Goal: Task Accomplishment & Management: Manage account settings

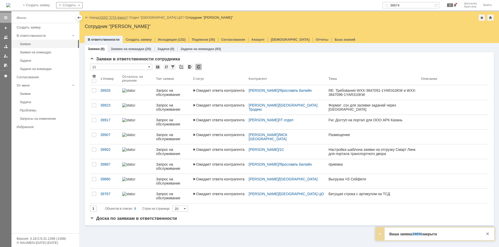
click at [115, 18] on link "ООО "СТА Карго"" at bounding box center [114, 18] width 28 height 4
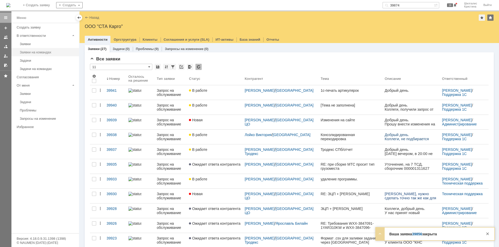
click at [47, 52] on div "Заявки на командах" at bounding box center [48, 52] width 56 height 4
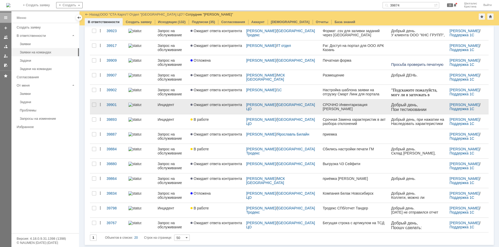
click at [218, 109] on link "Ожидает ответа контрагента" at bounding box center [216, 107] width 56 height 15
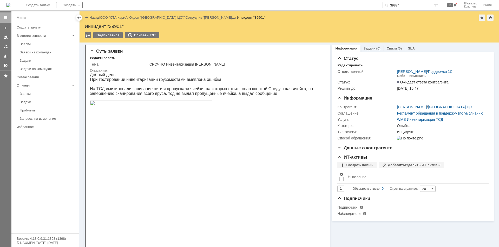
click at [111, 17] on link "ООО "СТА Карго"" at bounding box center [114, 18] width 28 height 4
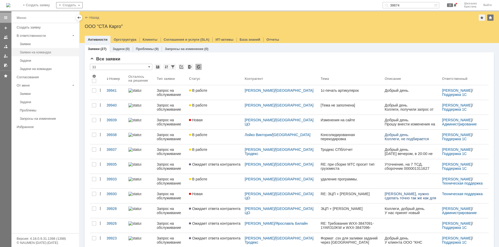
click at [34, 52] on div "Заявки на командах" at bounding box center [48, 52] width 56 height 4
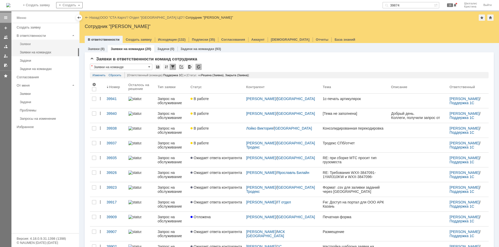
click at [26, 47] on link "Заявки" at bounding box center [48, 44] width 60 height 8
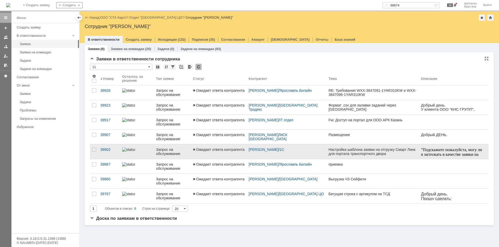
click at [216, 148] on span "Ожидает ответа контрагента" at bounding box center [218, 150] width 51 height 4
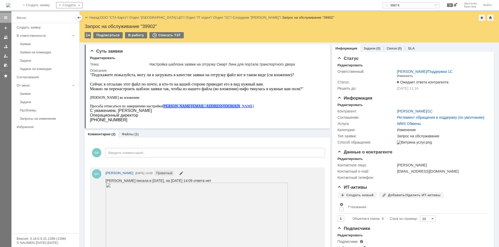
drag, startPoint x: 221, startPoint y: 106, endPoint x: 165, endPoint y: 106, distance: 55.6
click at [165, 106] on div "Просьба отписаться по завершению настройки Sergey.Strelchenko@smartlink-llc.ru" at bounding box center [196, 106] width 213 height 4
copy link "Sergey.Strelchenko@smartlink-llc.ru"
click at [123, 19] on link "ООО "СТА Карго"" at bounding box center [114, 18] width 28 height 4
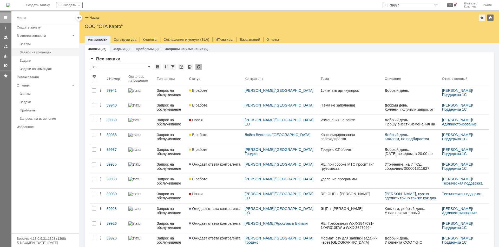
click at [48, 51] on div "Заявки на командах" at bounding box center [48, 52] width 56 height 4
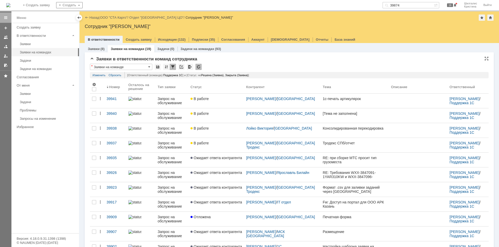
click at [245, 62] on div "Заявки в ответственности команд сотрудника * Заявки на команде Результаты поиск…" at bounding box center [289, 222] width 398 height 331
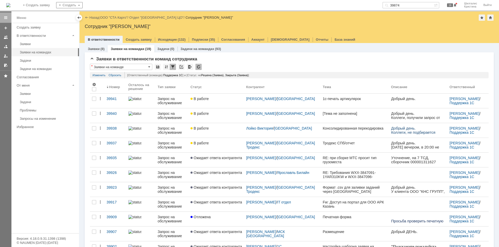
click at [117, 18] on link "ООО "СТА Карго"" at bounding box center [114, 18] width 28 height 4
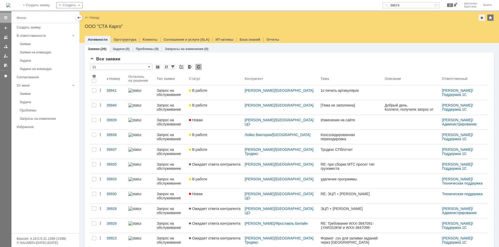
click at [39, 42] on link "Заявки" at bounding box center [48, 44] width 60 height 8
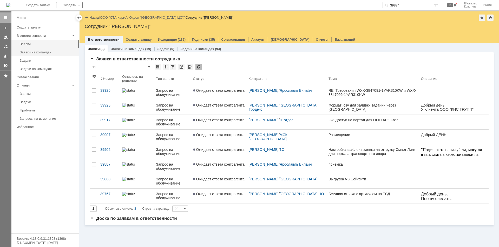
drag, startPoint x: 45, startPoint y: 50, endPoint x: 43, endPoint y: 52, distance: 3.1
click at [44, 50] on link "Заявки на командах" at bounding box center [48, 52] width 60 height 8
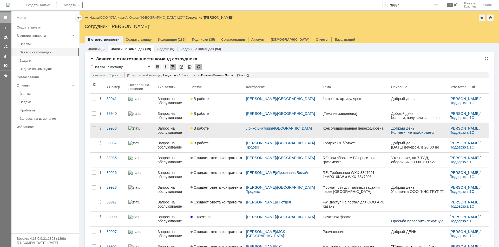
click at [226, 133] on link "В работе" at bounding box center [216, 130] width 56 height 15
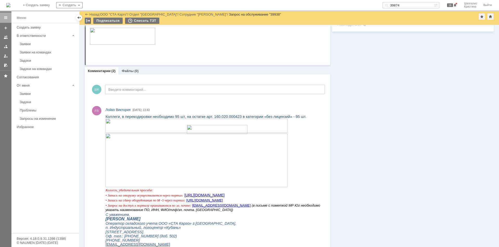
click at [188, 179] on img at bounding box center [196, 161] width 182 height 54
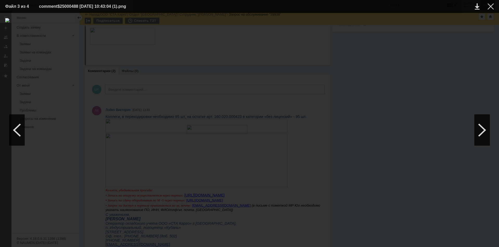
click at [490, 8] on div at bounding box center [490, 6] width 6 height 6
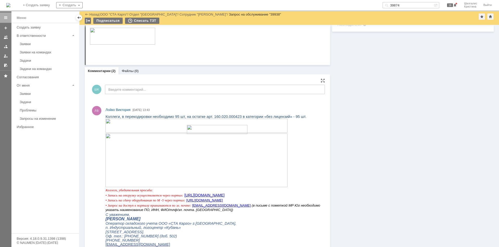
click at [214, 125] on img at bounding box center [196, 126] width 182 height 14
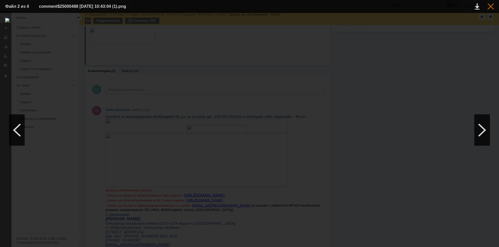
click at [489, 8] on div at bounding box center [490, 6] width 6 height 6
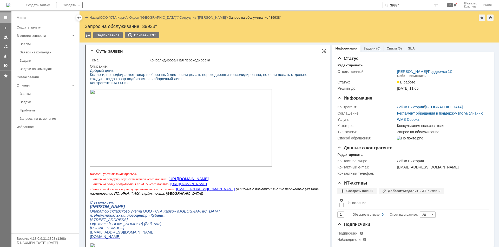
click at [215, 100] on img at bounding box center [181, 128] width 182 height 78
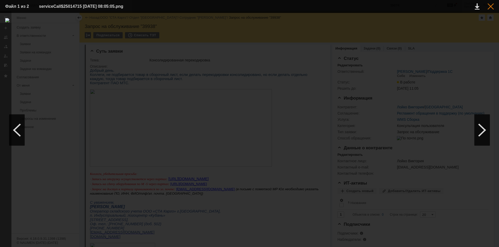
click at [492, 8] on div at bounding box center [490, 6] width 6 height 6
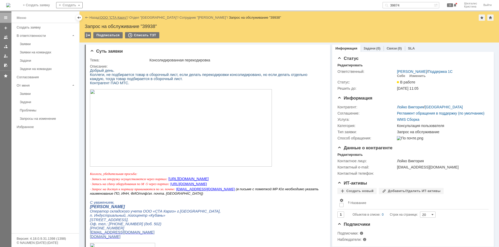
click at [107, 17] on link "ООО "СТА Карго"" at bounding box center [114, 18] width 28 height 4
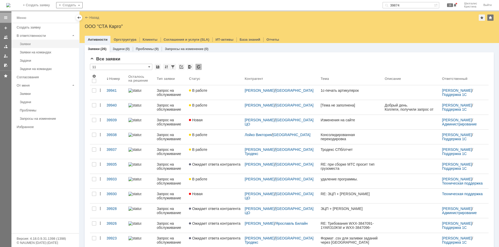
click at [35, 45] on div "Заявки" at bounding box center [48, 44] width 56 height 4
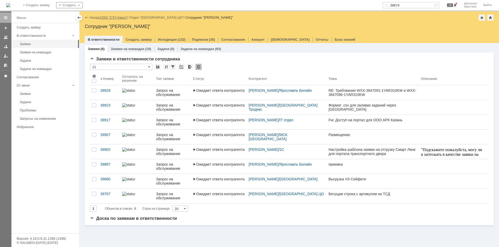
click at [116, 17] on link "ООО "СТА Карго"" at bounding box center [114, 18] width 28 height 4
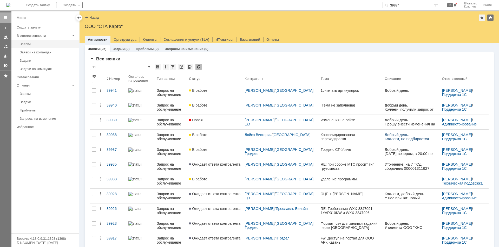
click at [31, 42] on link "Заявки" at bounding box center [48, 44] width 60 height 8
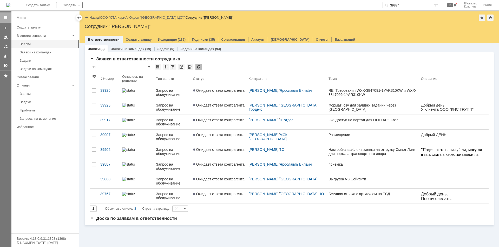
click at [112, 16] on link "ООО "СТА Карго"" at bounding box center [114, 18] width 28 height 4
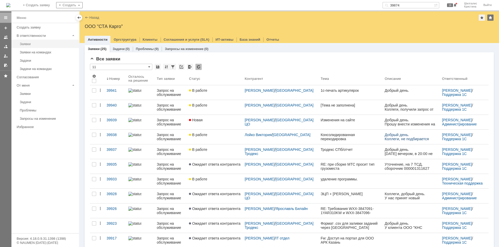
click at [30, 43] on div "Заявки" at bounding box center [48, 44] width 56 height 4
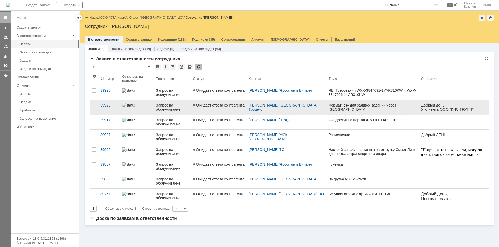
click at [220, 111] on link "Ожидает ответа контрагента" at bounding box center [219, 107] width 56 height 15
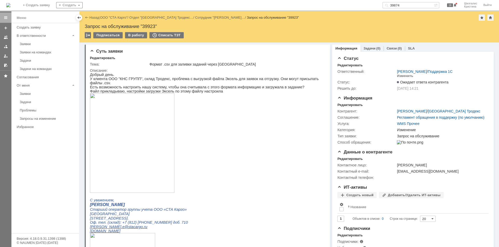
click at [122, 17] on link "ООО "СТА Карго"" at bounding box center [114, 18] width 28 height 4
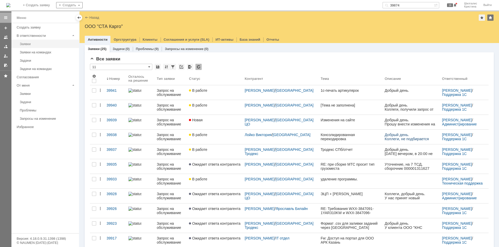
click at [42, 44] on div "Заявки" at bounding box center [48, 44] width 56 height 4
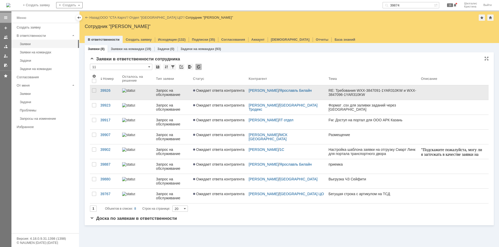
click at [227, 88] on link "Ожидает ответа контрагента" at bounding box center [219, 92] width 56 height 15
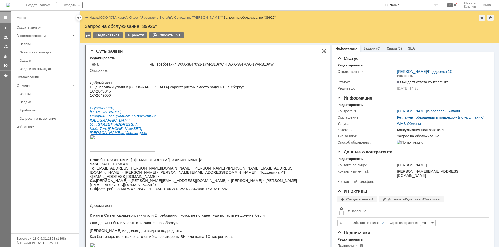
drag, startPoint x: 362, startPoint y: 185, endPoint x: 303, endPoint y: 50, distance: 147.8
click at [136, 36] on div "В работу" at bounding box center [136, 35] width 22 height 6
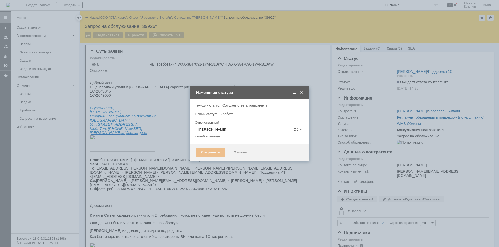
type input "Консультация пользователя"
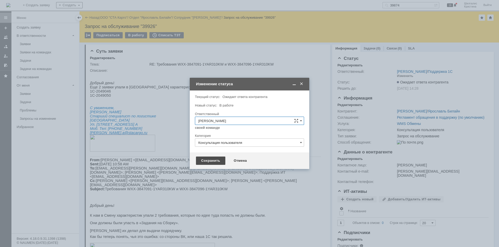
click at [208, 161] on div "Сохранить" at bounding box center [210, 161] width 29 height 8
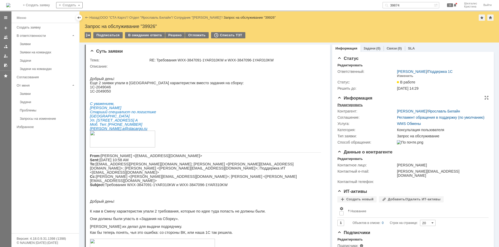
click at [353, 104] on div "Редактировать" at bounding box center [349, 105] width 25 height 4
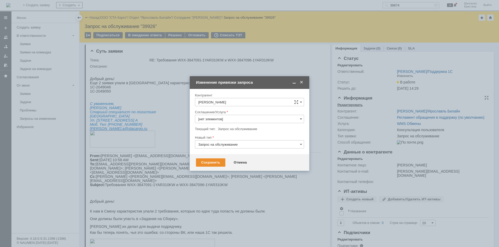
type input "WMS Обмены"
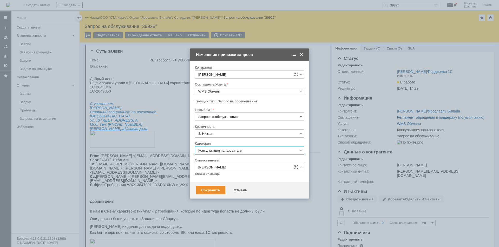
click at [218, 149] on input "Консультация пользователя" at bounding box center [249, 150] width 109 height 8
click at [212, 193] on span "Ошибка" at bounding box center [249, 194] width 102 height 4
click at [213, 188] on div "Сохранить" at bounding box center [210, 190] width 29 height 8
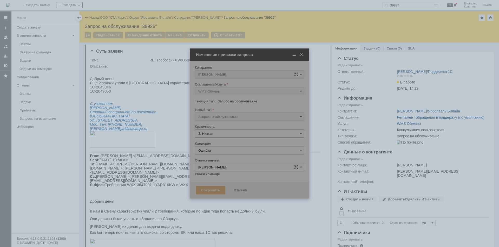
type input "Ошибка"
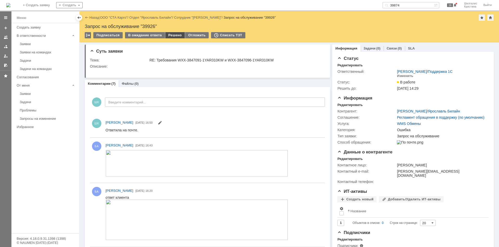
click at [169, 33] on div "Решено" at bounding box center [175, 35] width 20 height 6
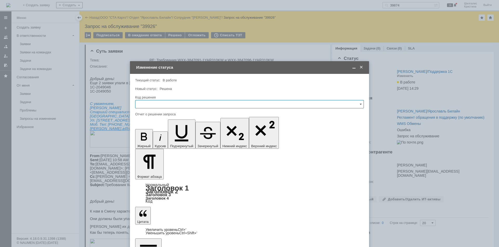
click at [159, 105] on input "text" at bounding box center [249, 104] width 228 height 8
click at [160, 173] on span "Решено" at bounding box center [249, 174] width 222 height 4
type input "Решено"
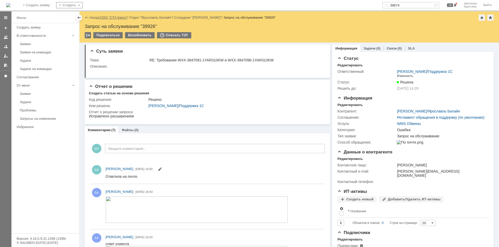
click at [112, 17] on link "ООО "СТА Карго"" at bounding box center [114, 18] width 28 height 4
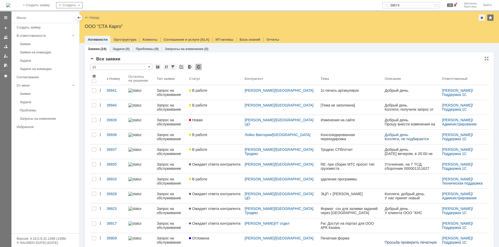
click at [233, 67] on div "* 11" at bounding box center [289, 67] width 398 height 7
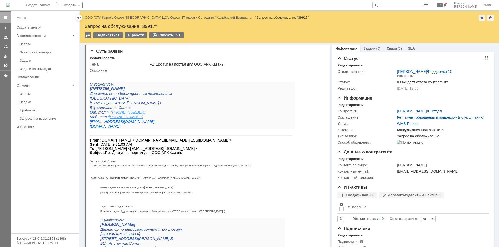
drag, startPoint x: 405, startPoint y: 197, endPoint x: 364, endPoint y: 87, distance: 117.6
click at [106, 17] on link "ООО "СТА Карго"" at bounding box center [99, 18] width 28 height 4
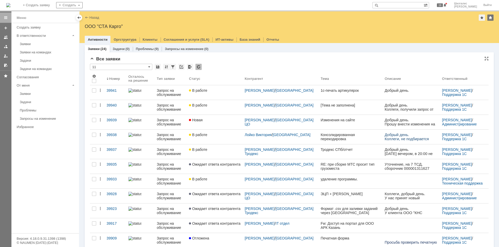
click at [230, 61] on div "Все заявки" at bounding box center [289, 59] width 398 height 5
click at [34, 52] on div "Заявки на командах" at bounding box center [48, 52] width 56 height 4
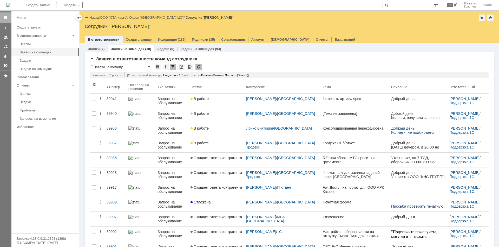
click at [229, 118] on link "В работе" at bounding box center [216, 116] width 56 height 15
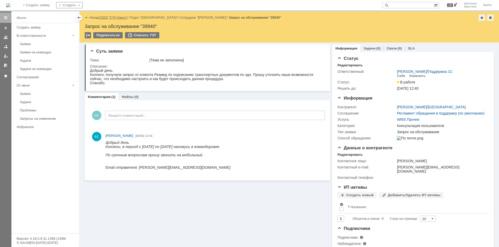
click at [106, 18] on link "ООО "СТА Карго"" at bounding box center [114, 18] width 28 height 4
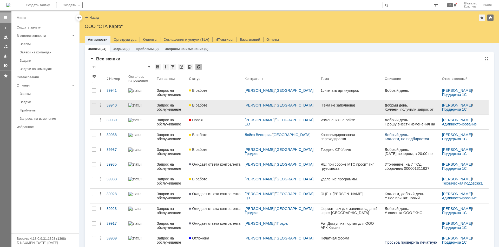
click at [227, 113] on link "В работе" at bounding box center [215, 107] width 56 height 15
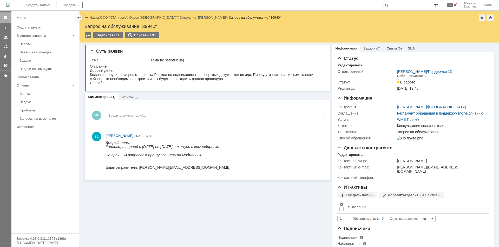
click at [111, 18] on link "ООО "СТА Карго"" at bounding box center [114, 18] width 28 height 4
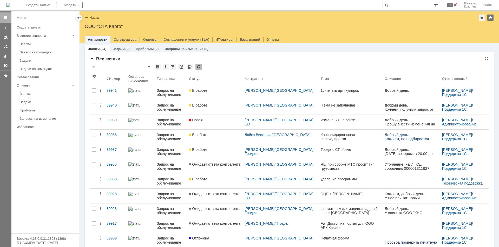
click at [221, 58] on div "Все заявки" at bounding box center [289, 59] width 398 height 5
click at [46, 52] on div "Заявки на командах" at bounding box center [48, 52] width 56 height 4
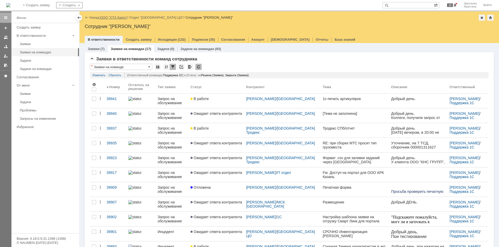
click at [110, 17] on link "ООО "СТА Карго"" at bounding box center [114, 18] width 28 height 4
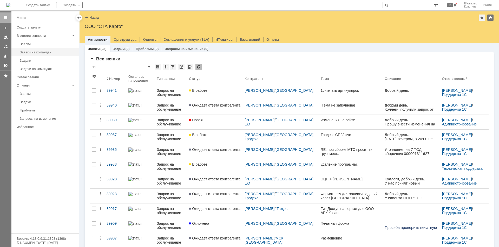
click at [46, 51] on div "Заявки на командах" at bounding box center [48, 52] width 56 height 4
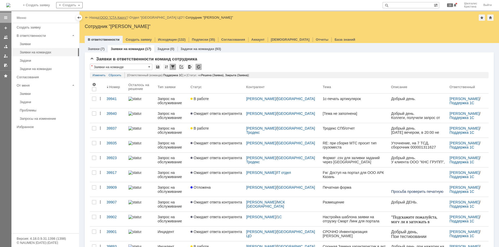
click at [112, 18] on link "ООО "СТА Карго"" at bounding box center [114, 18] width 28 height 4
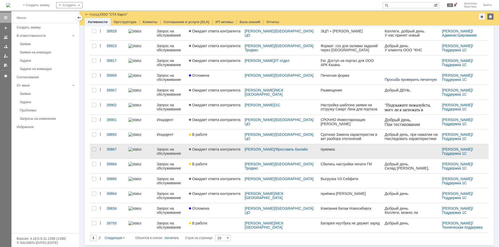
scroll to position [131, 0]
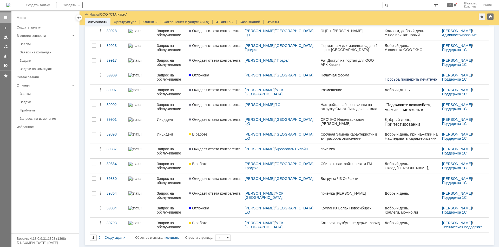
click at [228, 239] on span at bounding box center [227, 238] width 2 height 4
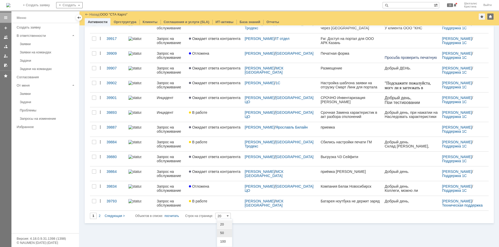
click at [225, 235] on span "50" at bounding box center [224, 233] width 9 height 4
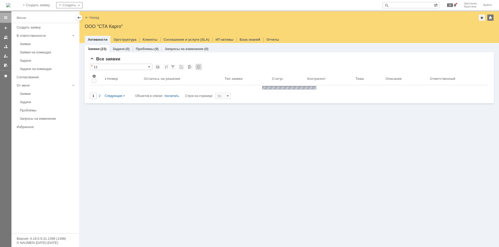
type input "50"
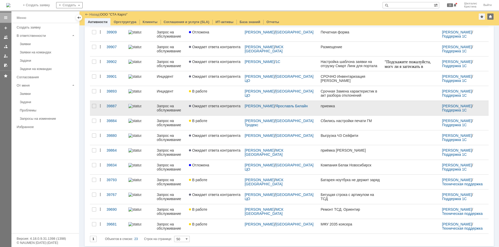
scroll to position [175, 0]
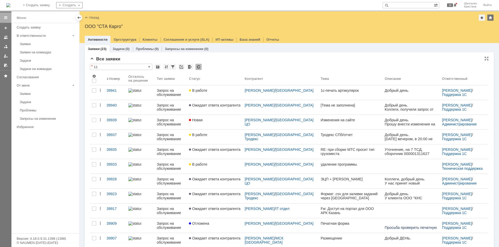
click at [126, 66] on input "11" at bounding box center [121, 67] width 62 height 6
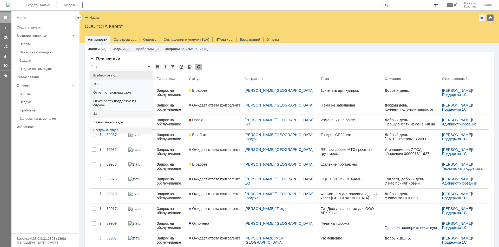
click at [107, 74] on span "[Выберите вид]" at bounding box center [121, 75] width 56 height 4
type input "[Выберите вид]"
type input "20"
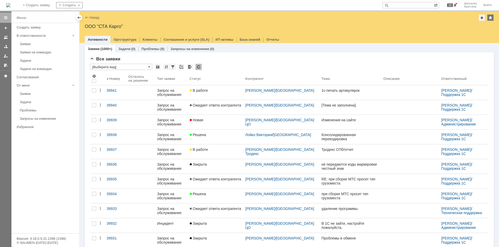
type input "[Выберите вид]"
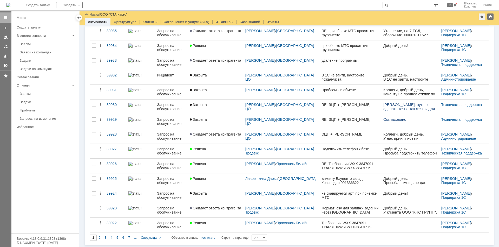
click at [256, 236] on input "20" at bounding box center [259, 238] width 16 height 6
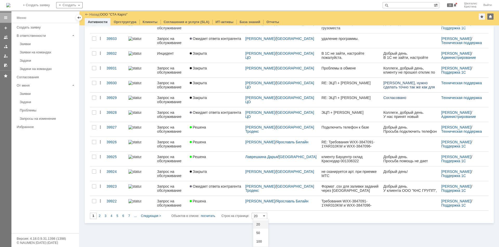
click at [259, 234] on span "50" at bounding box center [260, 233] width 9 height 4
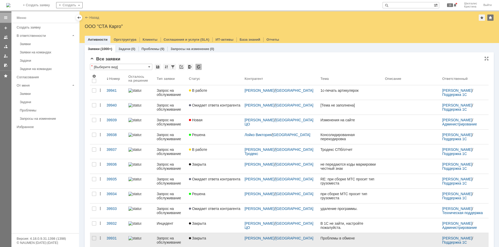
type input "50"
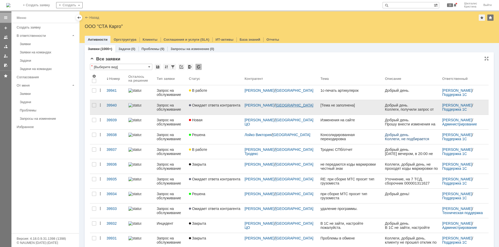
drag, startPoint x: 291, startPoint y: 240, endPoint x: 266, endPoint y: 107, distance: 135.2
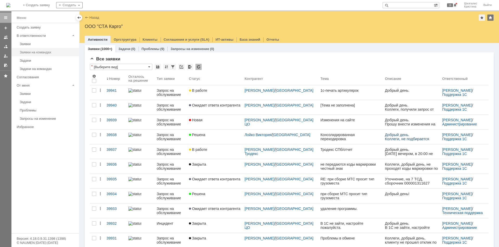
click at [33, 50] on link "Заявки на командах" at bounding box center [48, 52] width 60 height 8
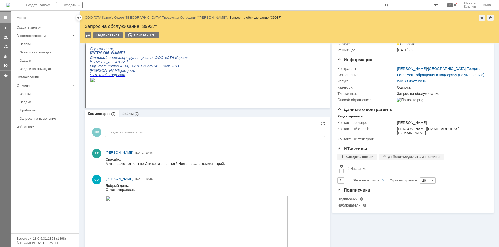
scroll to position [104, 0]
